Goal: Check status: Check status

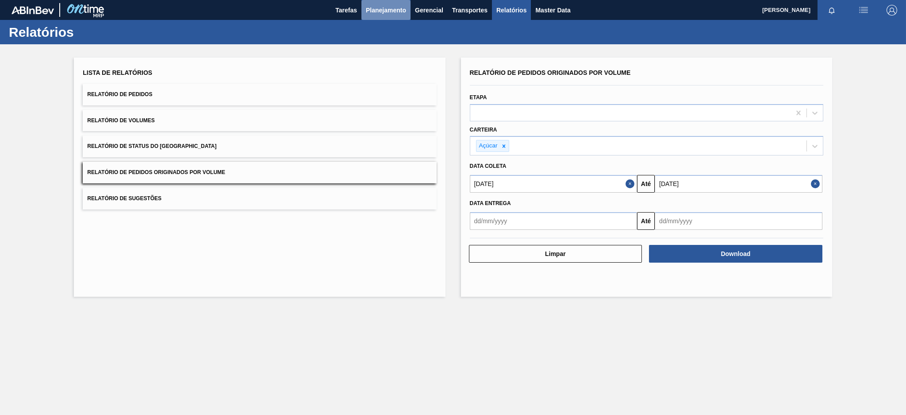
click at [401, 5] on span "Planejamento" at bounding box center [386, 10] width 40 height 11
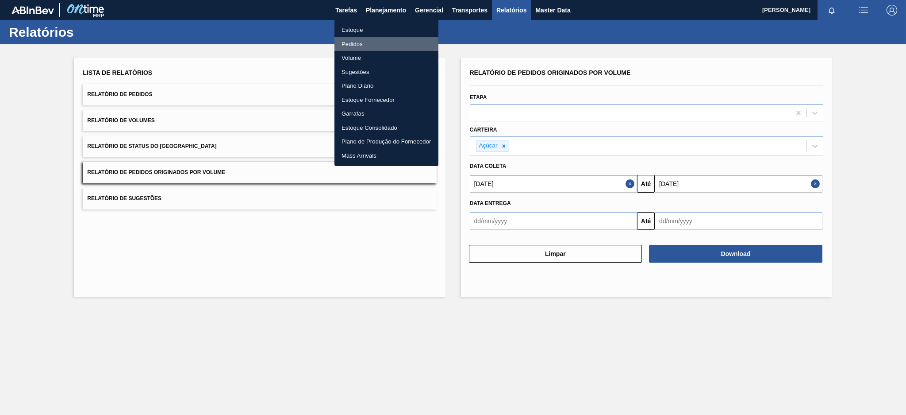
click at [349, 43] on li "Pedidos" at bounding box center [387, 44] width 104 height 14
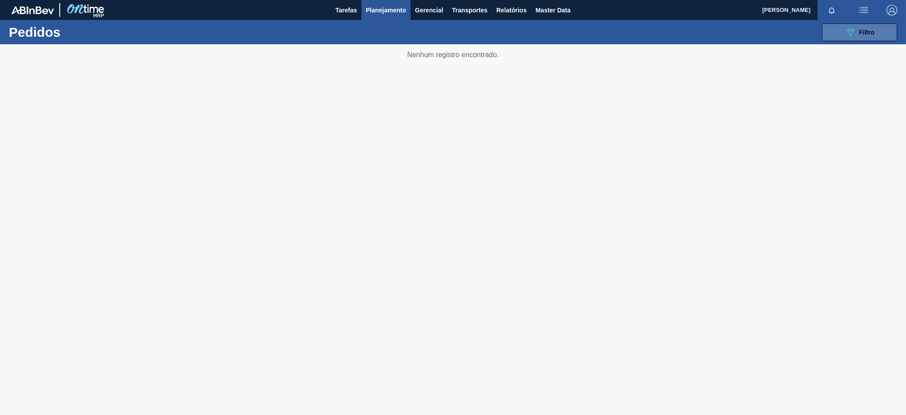
click at [878, 33] on button "089F7B8B-B2A5-4AFE-B5C0-19BA573D28AC Filtro" at bounding box center [859, 32] width 75 height 18
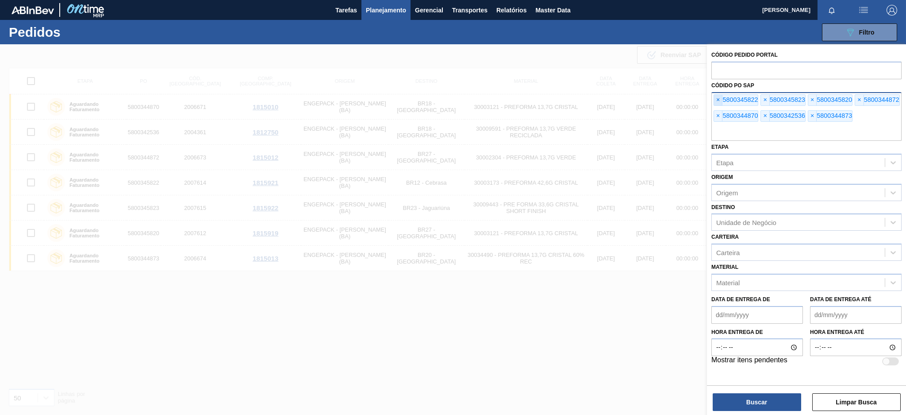
click at [718, 96] on span "×" at bounding box center [718, 100] width 8 height 11
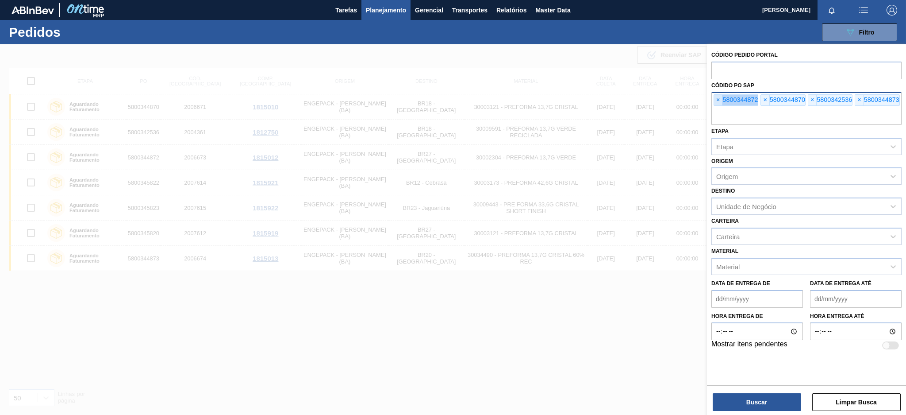
click at [718, 96] on span "×" at bounding box center [718, 100] width 8 height 11
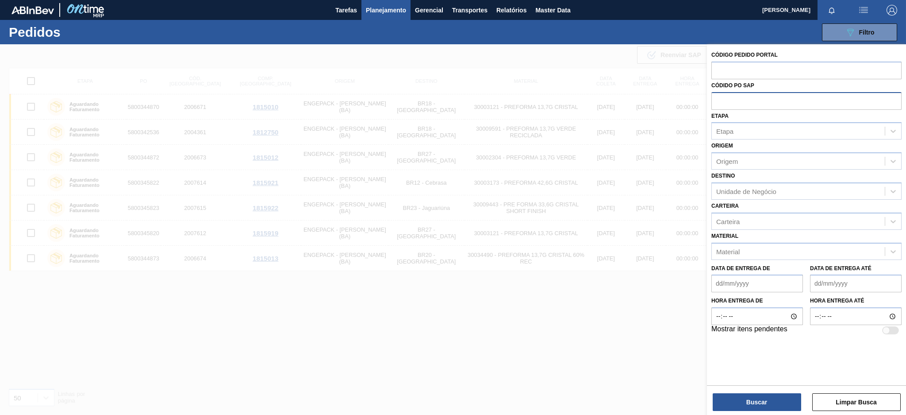
click at [718, 96] on input "text" at bounding box center [807, 100] width 190 height 17
paste input "5800349292"
type input "5800349292"
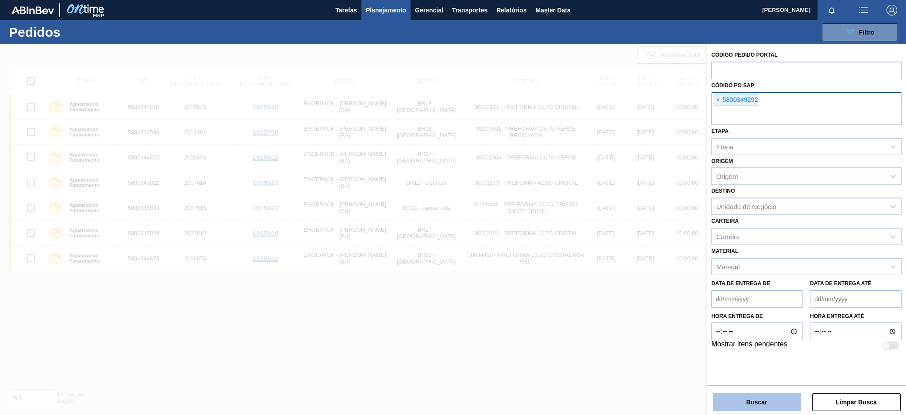
click at [772, 402] on button "Buscar" at bounding box center [757, 402] width 89 height 18
